Goal: Navigation & Orientation: Understand site structure

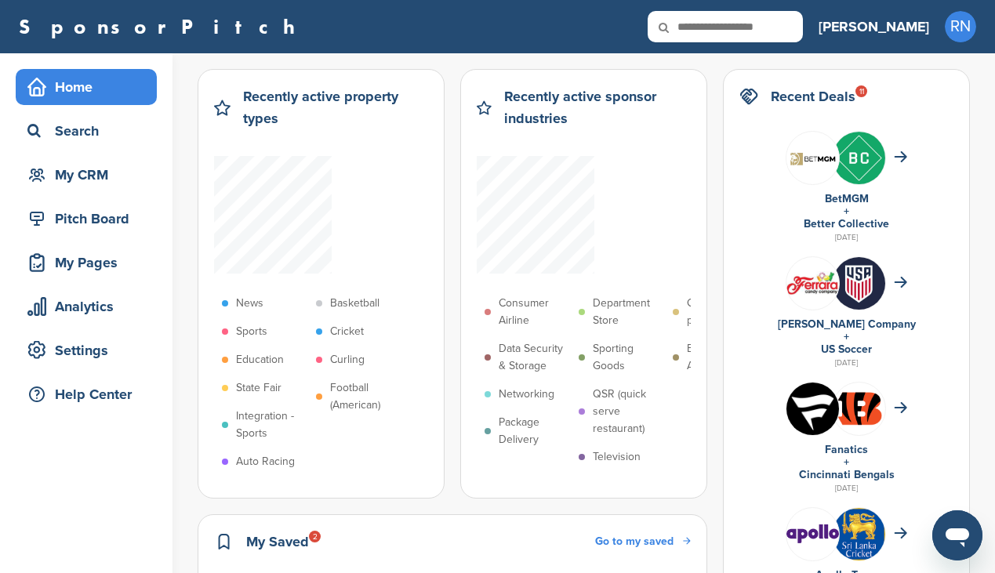
click at [551, 34] on div "SponsorPitch" at bounding box center [411, 26] width 784 height 31
click at [414, 33] on div "SponsorPitch" at bounding box center [411, 26] width 784 height 31
